Goal: Task Accomplishment & Management: Manage account settings

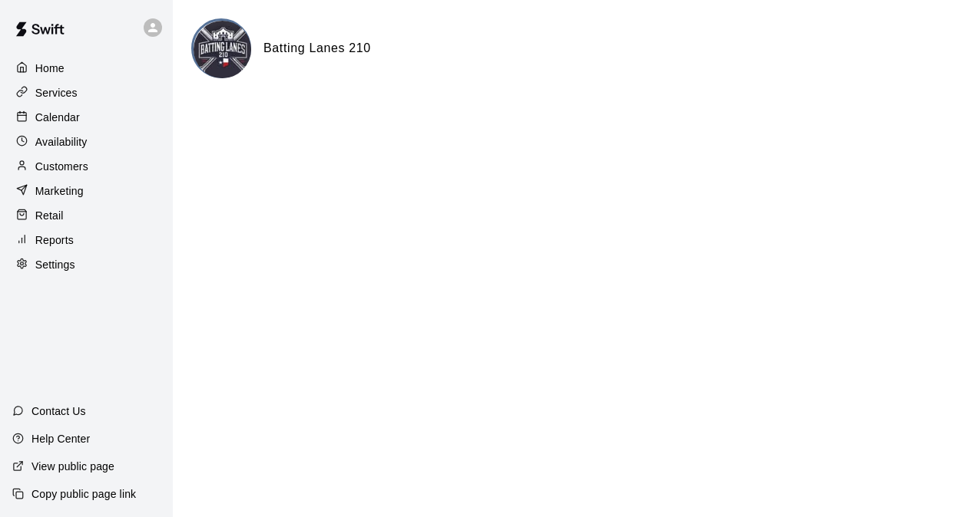
click at [54, 111] on div "Calendar" at bounding box center [86, 117] width 148 height 23
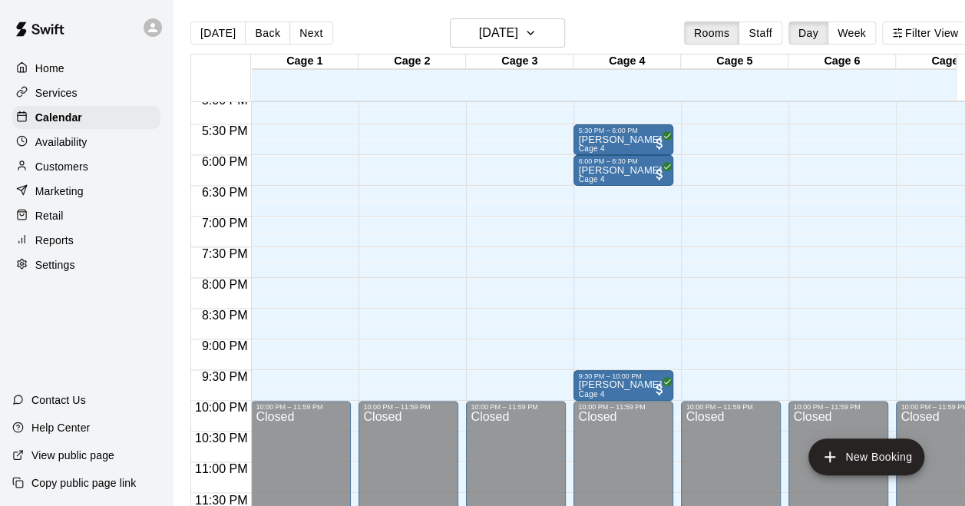
scroll to position [976, 0]
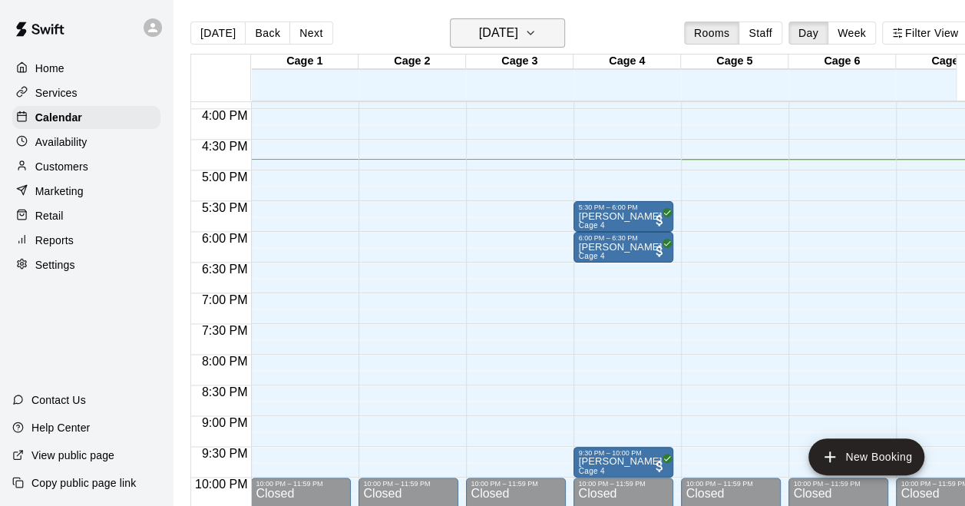
click at [518, 26] on h6 "[DATE]" at bounding box center [498, 32] width 39 height 21
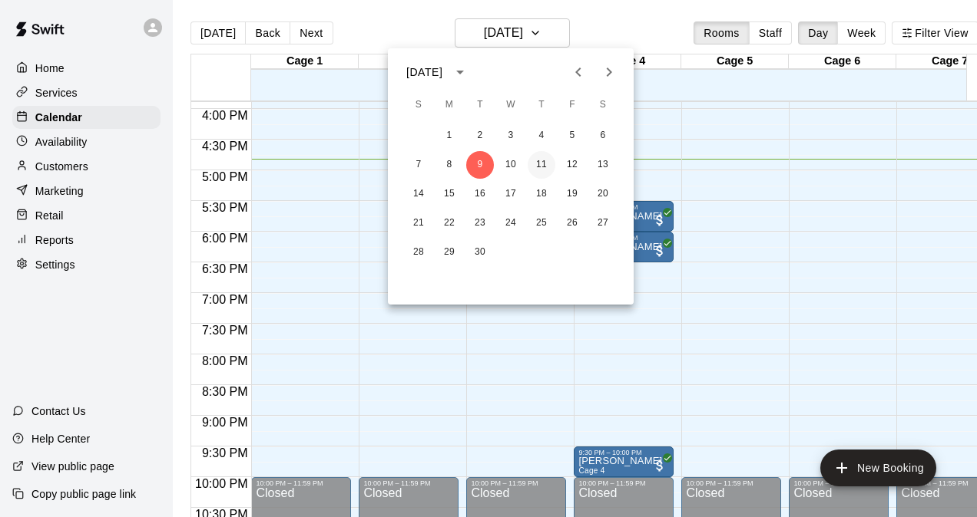
click at [544, 170] on button "11" at bounding box center [541, 165] width 28 height 28
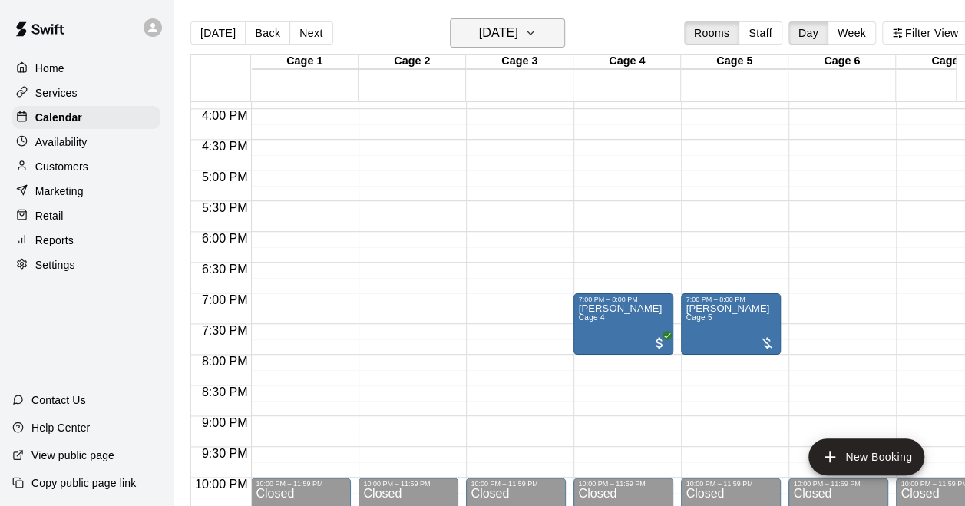
click at [518, 41] on h6 "Thursday Sep 11" at bounding box center [498, 32] width 39 height 21
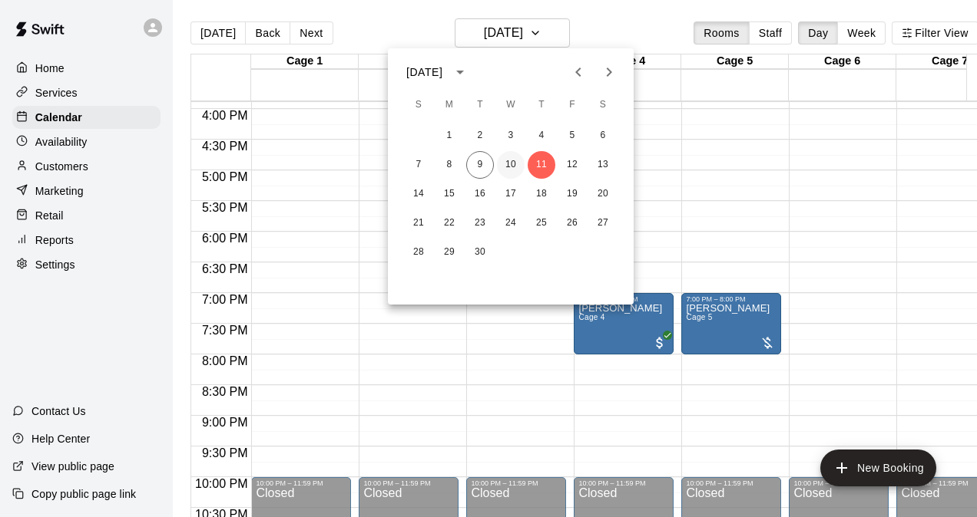
click at [511, 164] on button "10" at bounding box center [511, 165] width 28 height 28
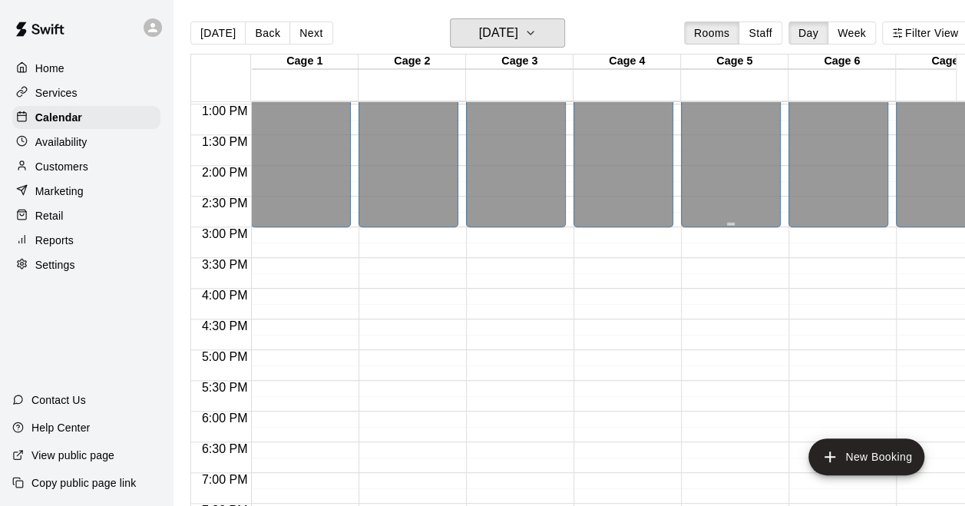
scroll to position [592, 0]
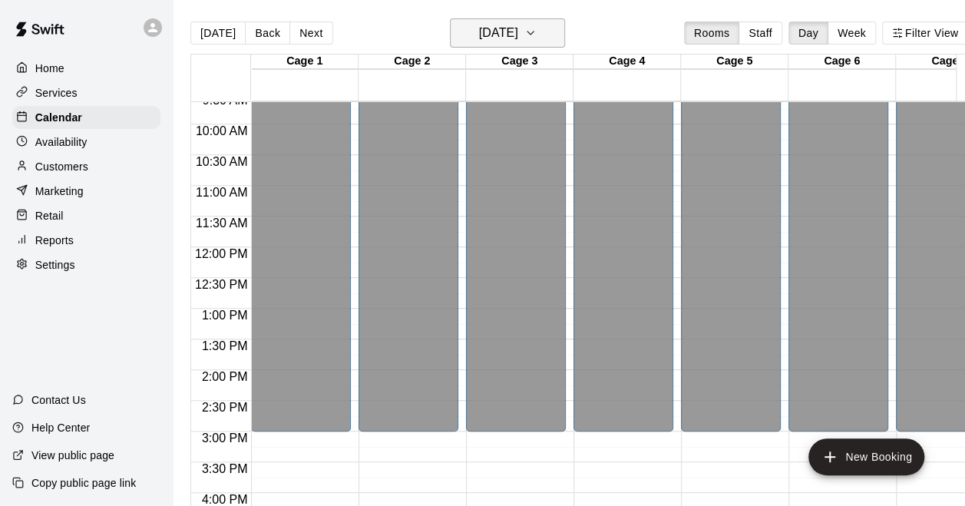
click at [495, 30] on h6 "Wednesday Sep 10" at bounding box center [498, 32] width 39 height 21
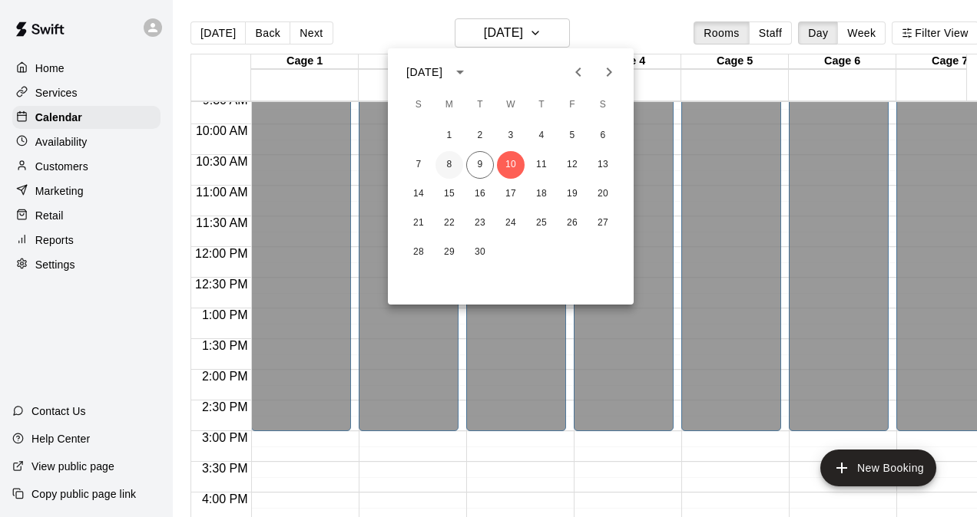
click at [454, 163] on button "8" at bounding box center [449, 165] width 28 height 28
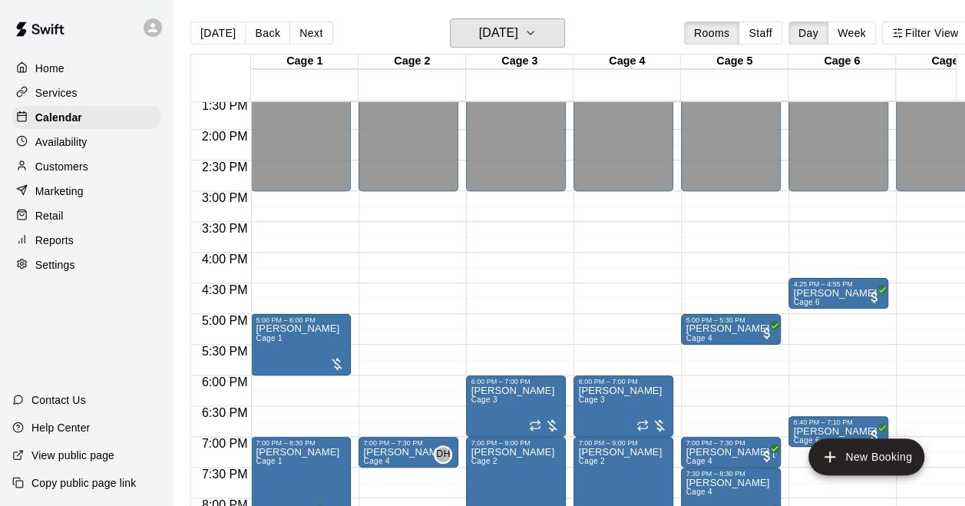
scroll to position [976, 0]
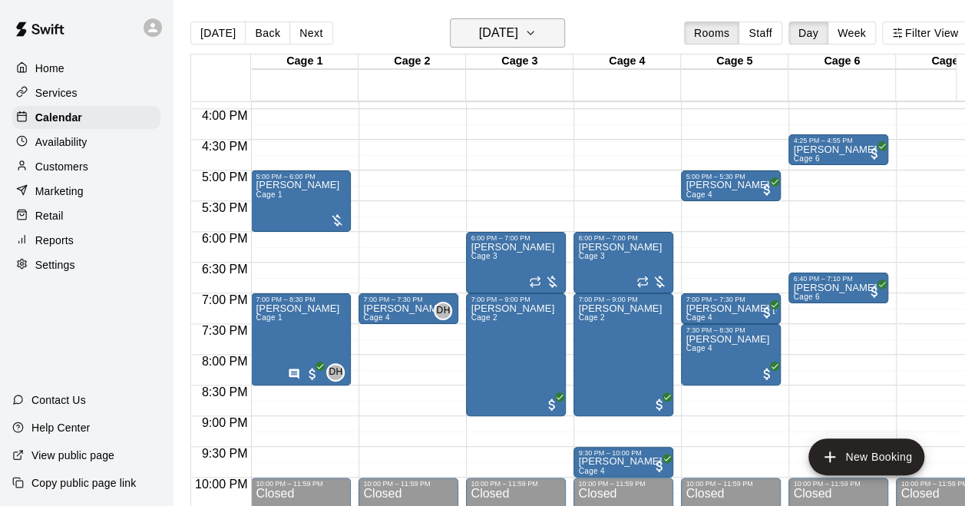
click at [499, 32] on h6 "Monday Sep 08" at bounding box center [498, 32] width 39 height 21
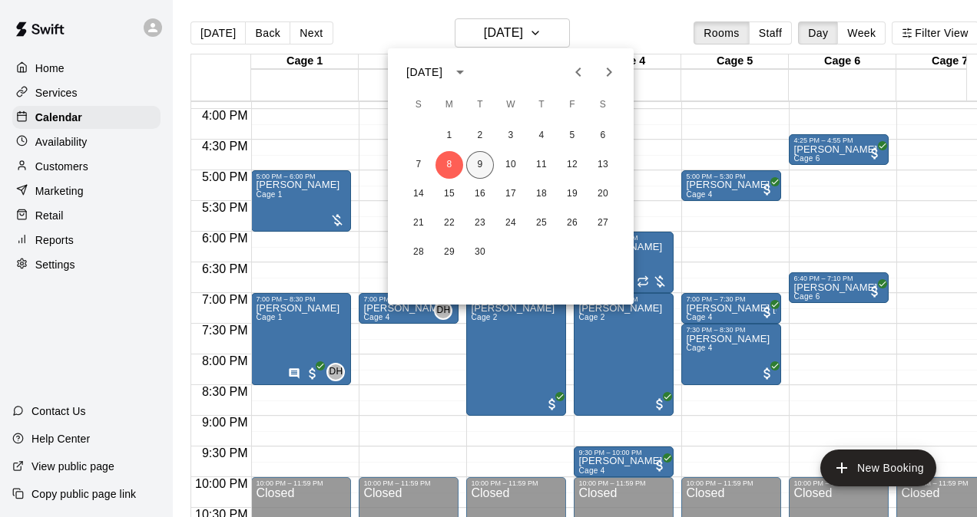
click at [483, 170] on button "9" at bounding box center [480, 165] width 28 height 28
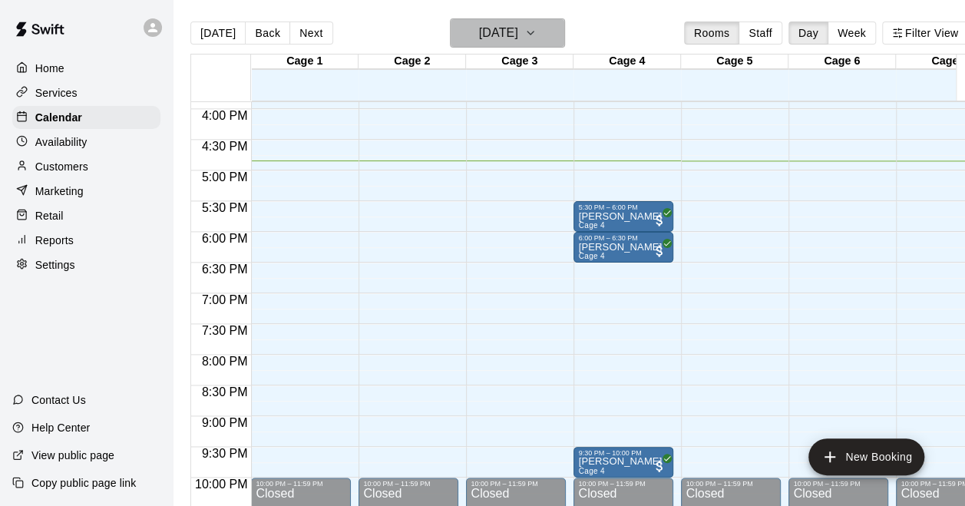
click at [511, 31] on h6 "[DATE]" at bounding box center [498, 32] width 39 height 21
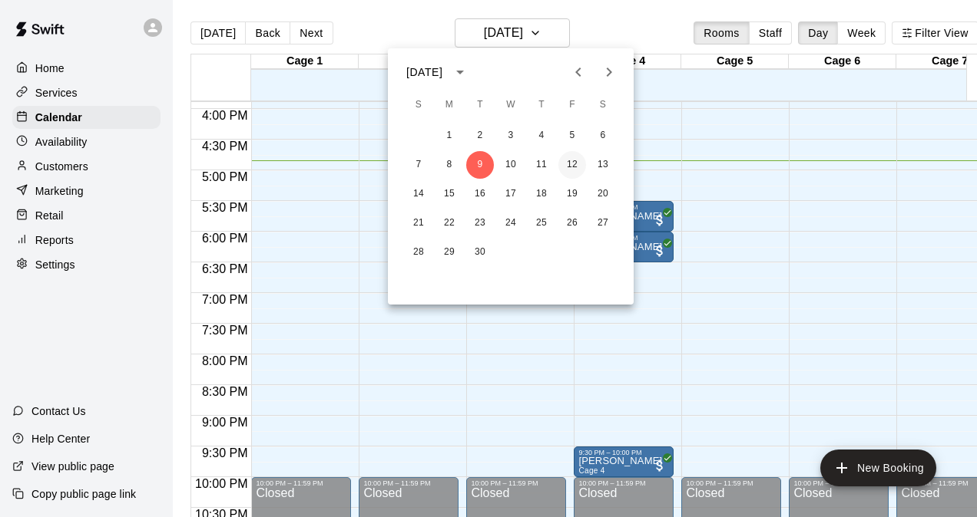
click at [570, 155] on button "12" at bounding box center [572, 165] width 28 height 28
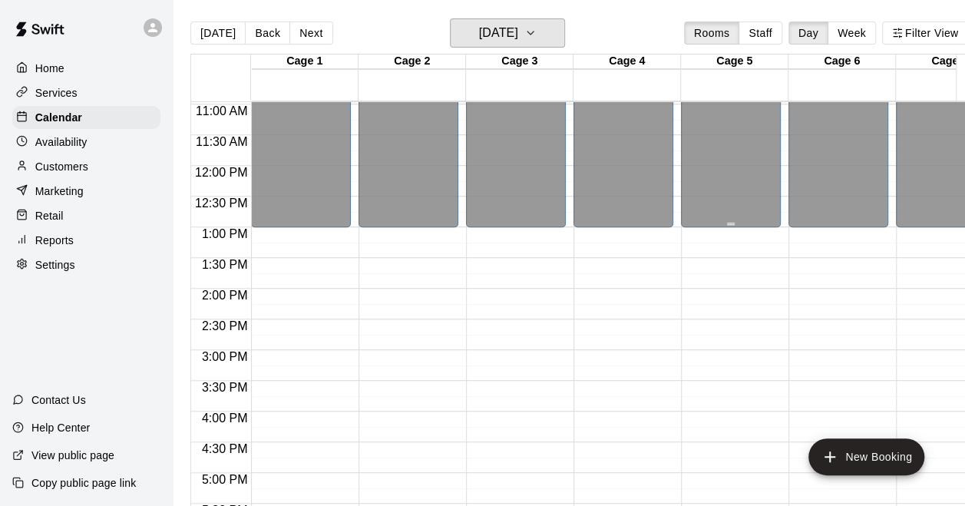
scroll to position [669, 0]
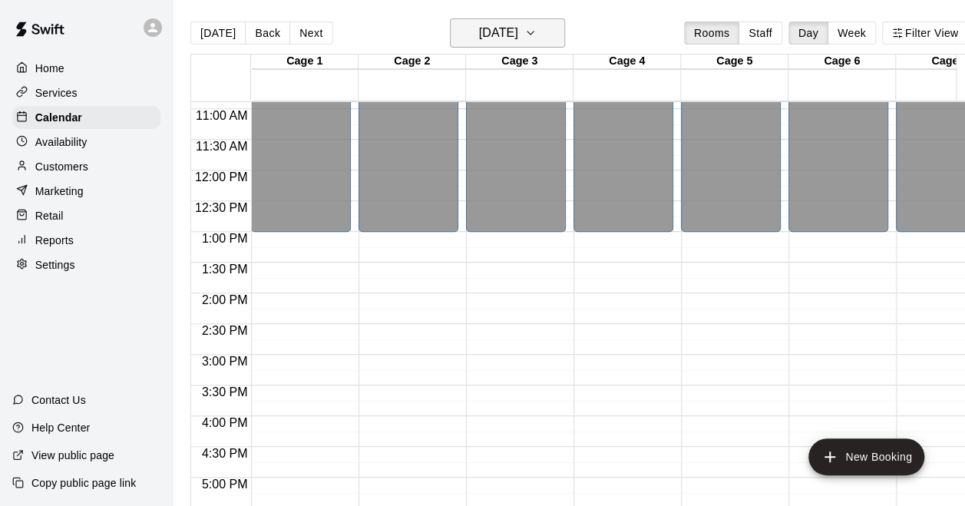
click at [501, 28] on h6 "Friday Sep 12" at bounding box center [498, 32] width 39 height 21
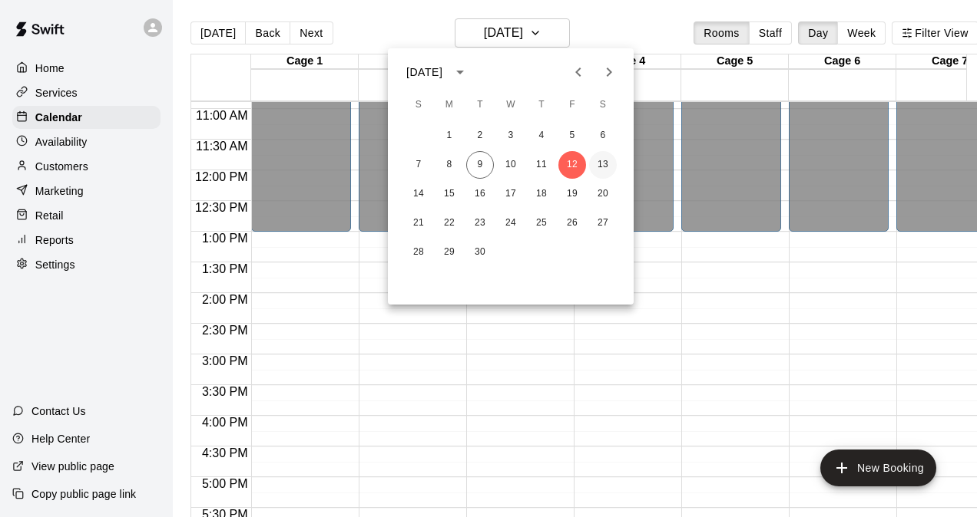
click at [602, 167] on button "13" at bounding box center [603, 165] width 28 height 28
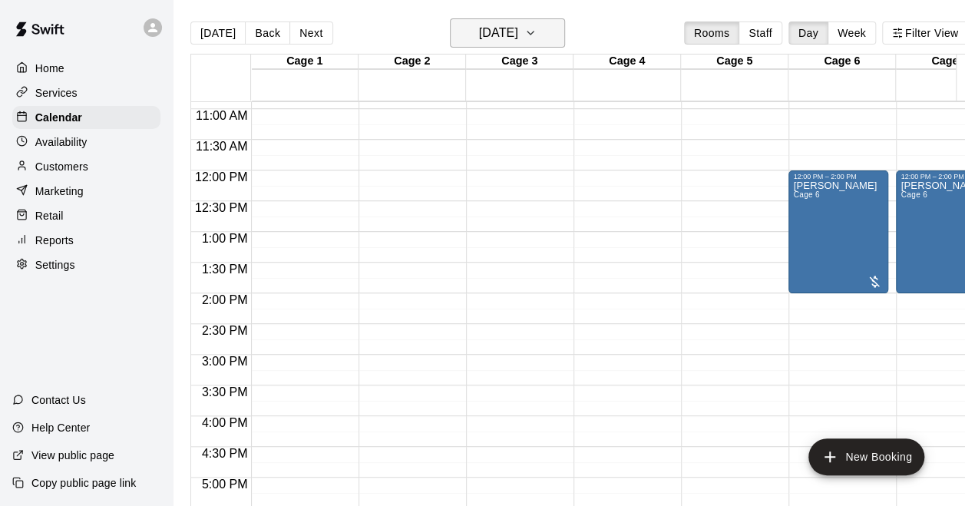
click at [518, 42] on h6 "Saturday Sep 13" at bounding box center [498, 32] width 39 height 21
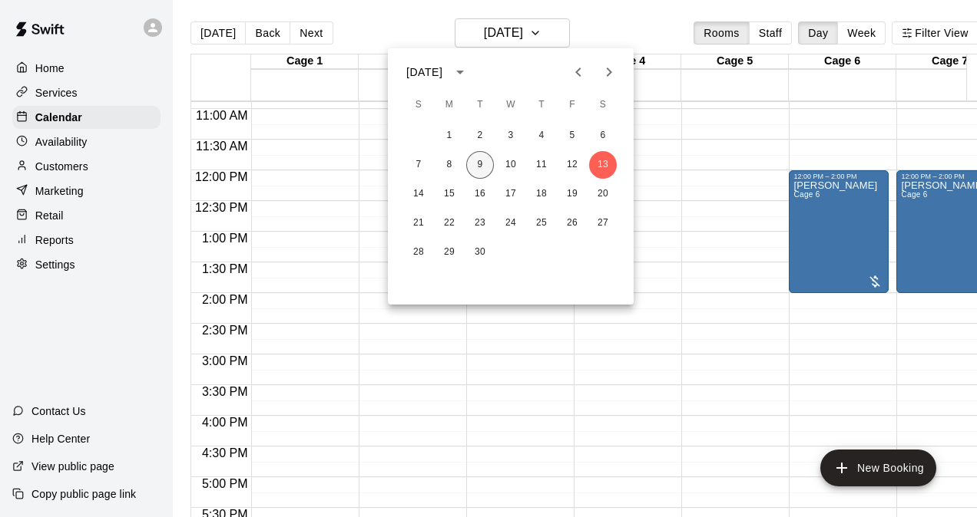
click at [484, 167] on button "9" at bounding box center [480, 165] width 28 height 28
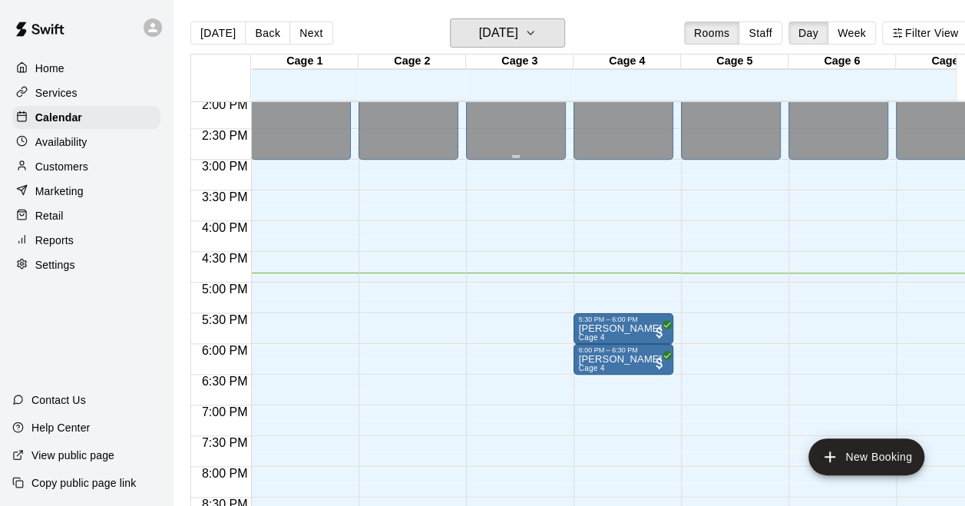
scroll to position [1053, 0]
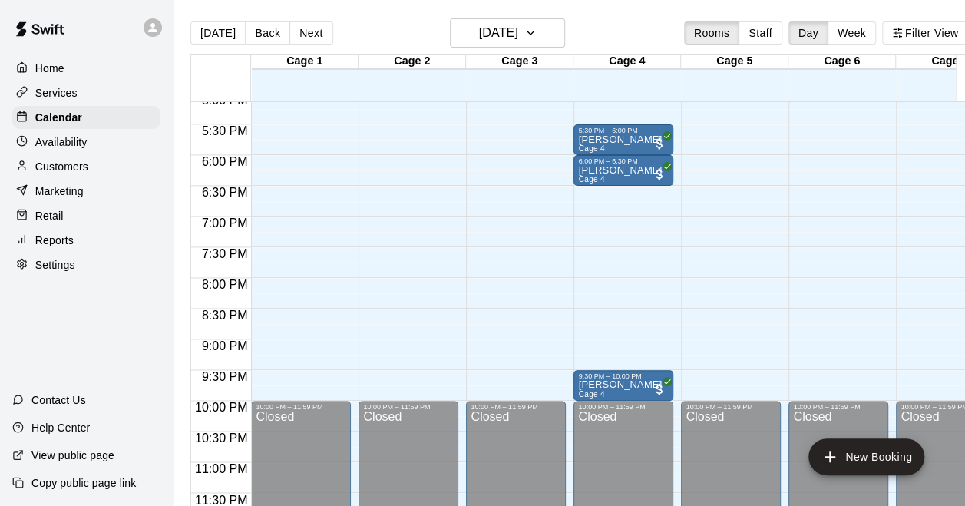
click at [99, 81] on div "Home Services Calendar Availability Customers Marketing Retail Reports Settings" at bounding box center [86, 166] width 173 height 223
click at [80, 65] on div "Home" at bounding box center [86, 68] width 148 height 23
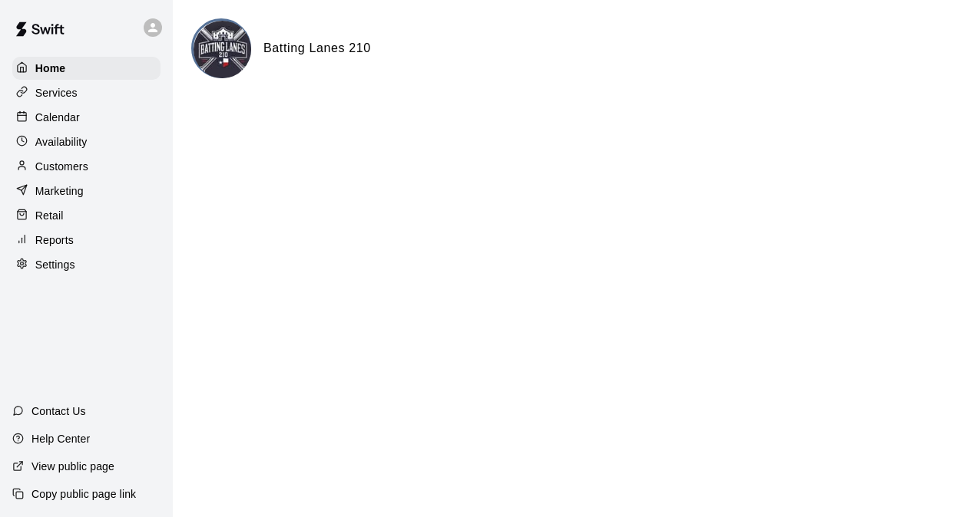
click at [61, 117] on p "Calendar" at bounding box center [57, 117] width 45 height 15
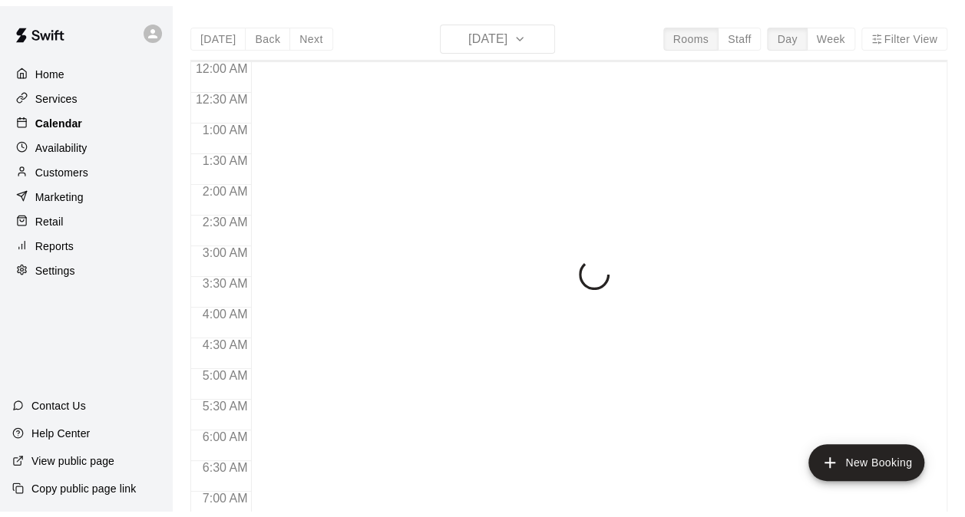
scroll to position [995, 0]
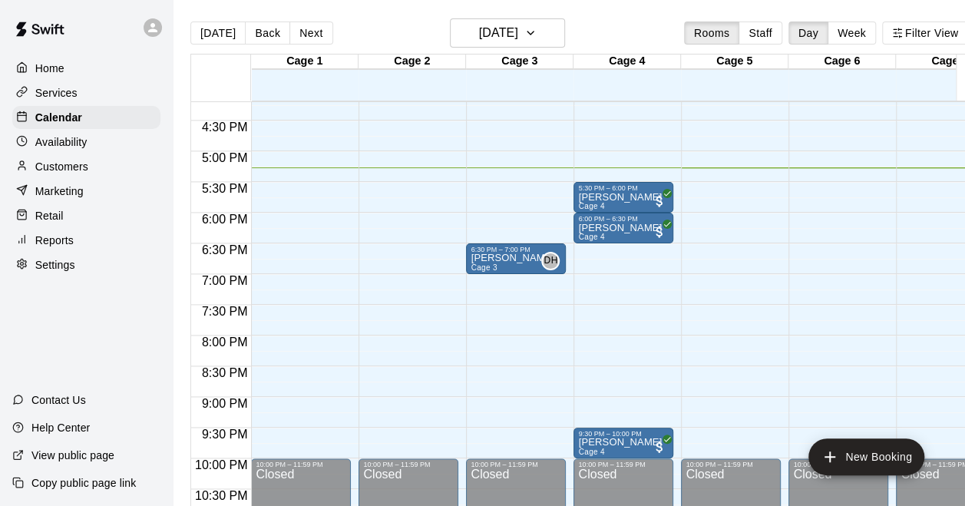
click at [88, 140] on div "Availability" at bounding box center [86, 142] width 148 height 23
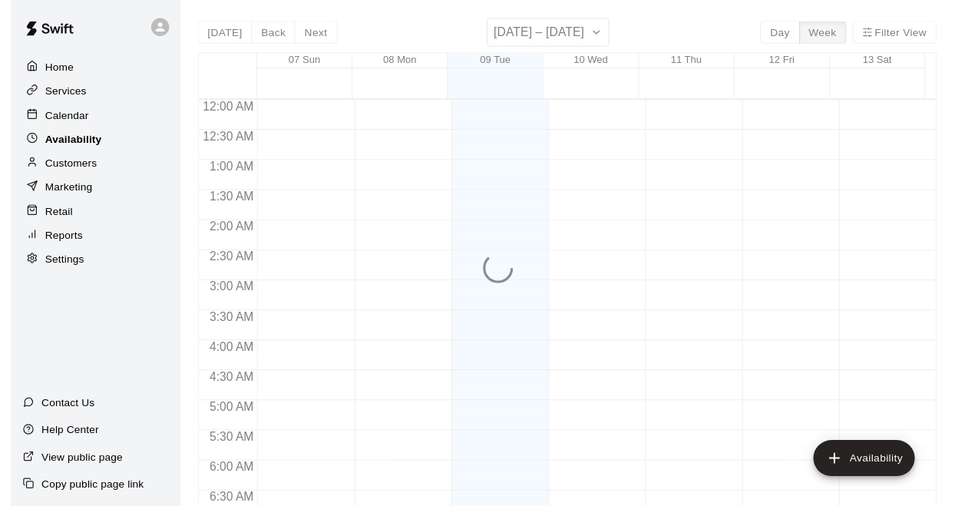
scroll to position [1041, 0]
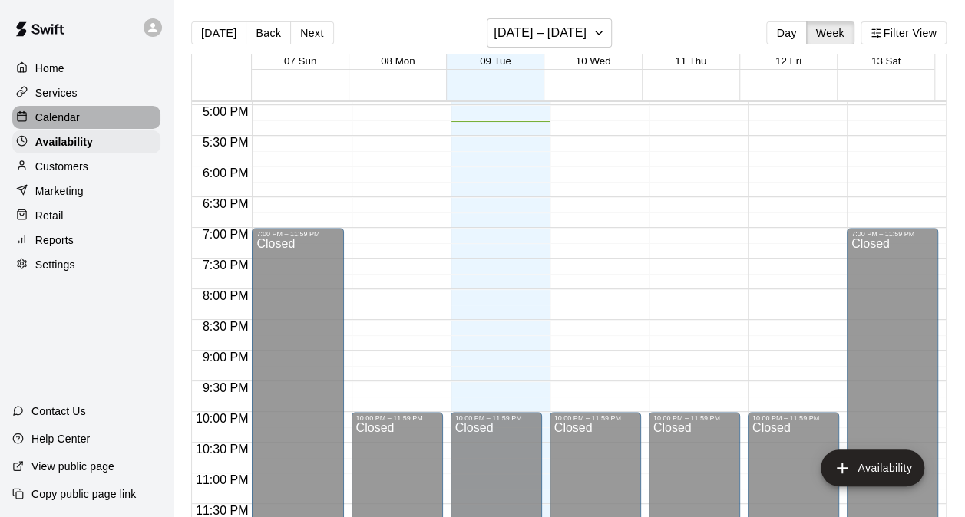
click at [99, 121] on div "Calendar" at bounding box center [86, 117] width 148 height 23
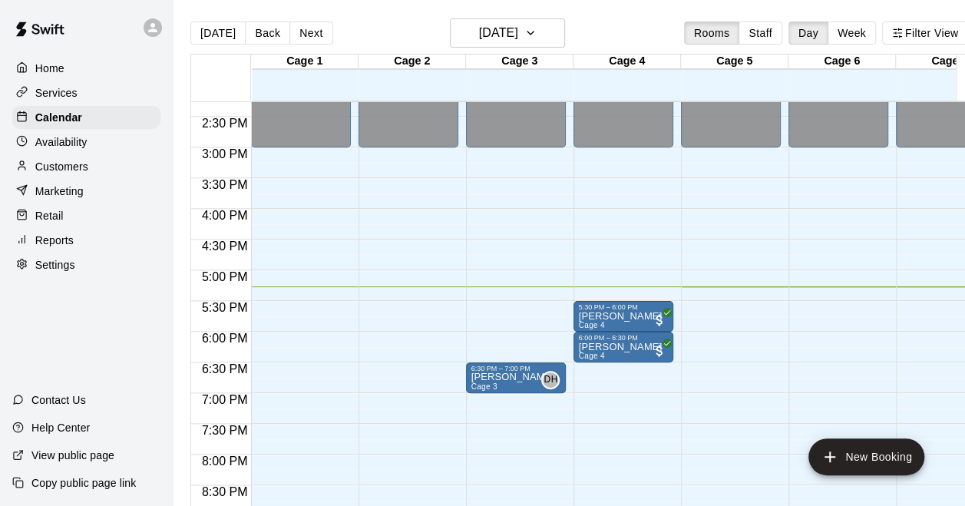
scroll to position [899, 0]
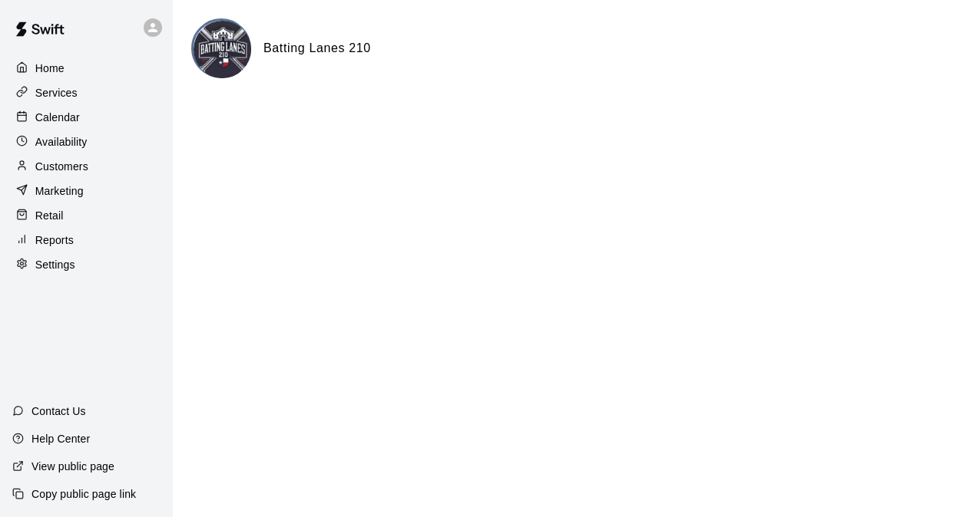
click at [73, 123] on p "Calendar" at bounding box center [57, 117] width 45 height 15
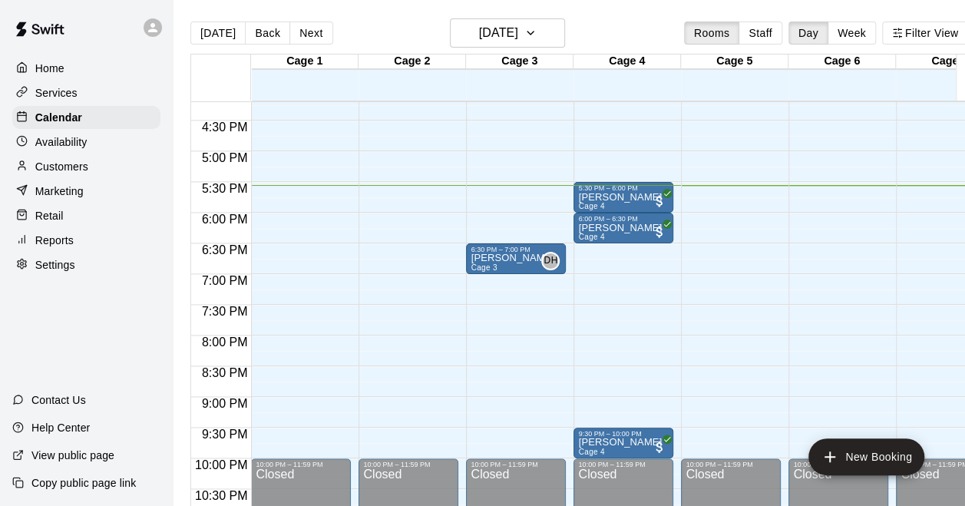
scroll to position [1053, 0]
